Goal: Find specific page/section: Find specific page/section

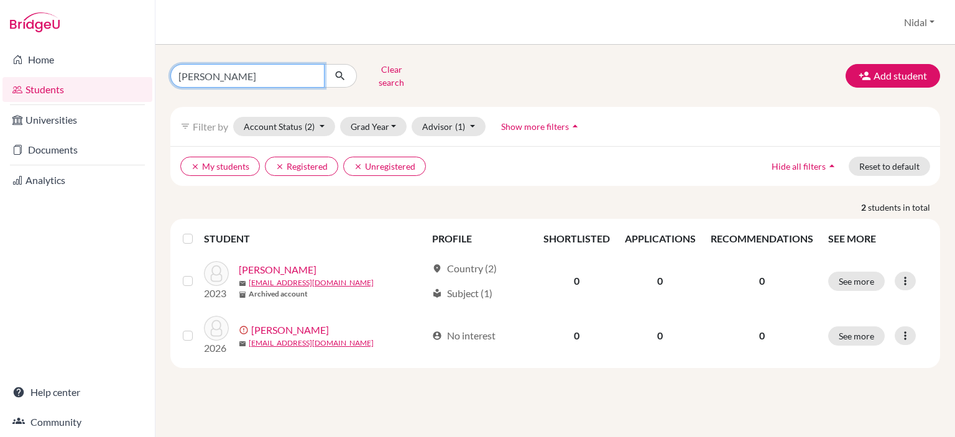
drag, startPoint x: 282, startPoint y: 68, endPoint x: 148, endPoint y: 75, distance: 133.9
click at [152, 77] on div "Home Students Universities Documents Analytics Help center Community Students o…" at bounding box center [477, 218] width 955 height 437
type input "[PERSON_NAME]"
click button "submit" at bounding box center [340, 76] width 33 height 24
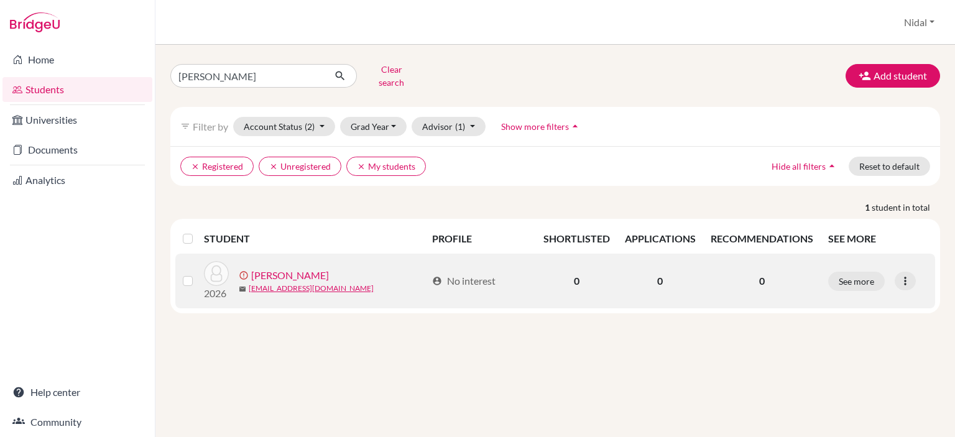
click at [278, 268] on link "[PERSON_NAME]" at bounding box center [290, 275] width 78 height 15
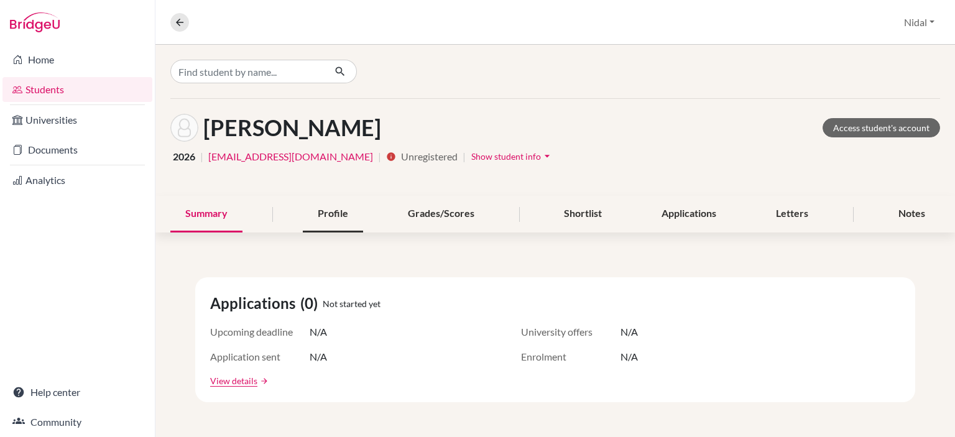
click at [342, 210] on div "Profile" at bounding box center [333, 214] width 60 height 37
